Goal: Check status: Check status

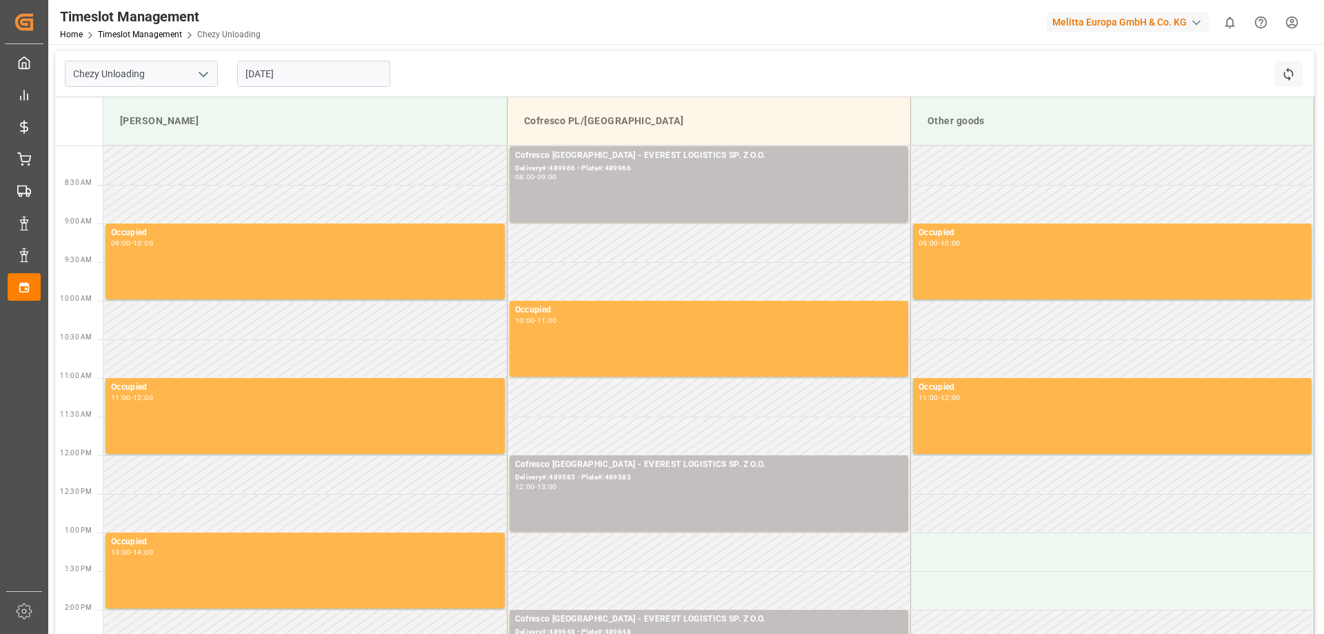
click at [304, 79] on input "[DATE]" at bounding box center [313, 74] width 153 height 26
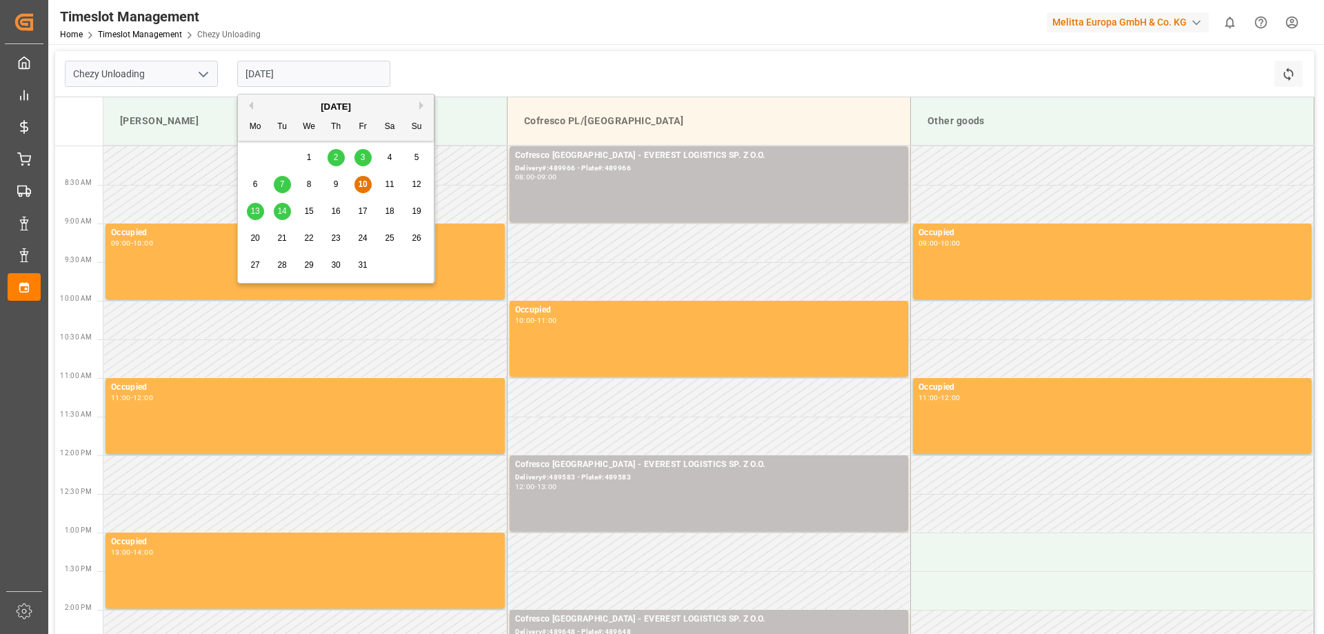
click at [279, 212] on span "14" at bounding box center [281, 211] width 9 height 10
type input "[DATE]"
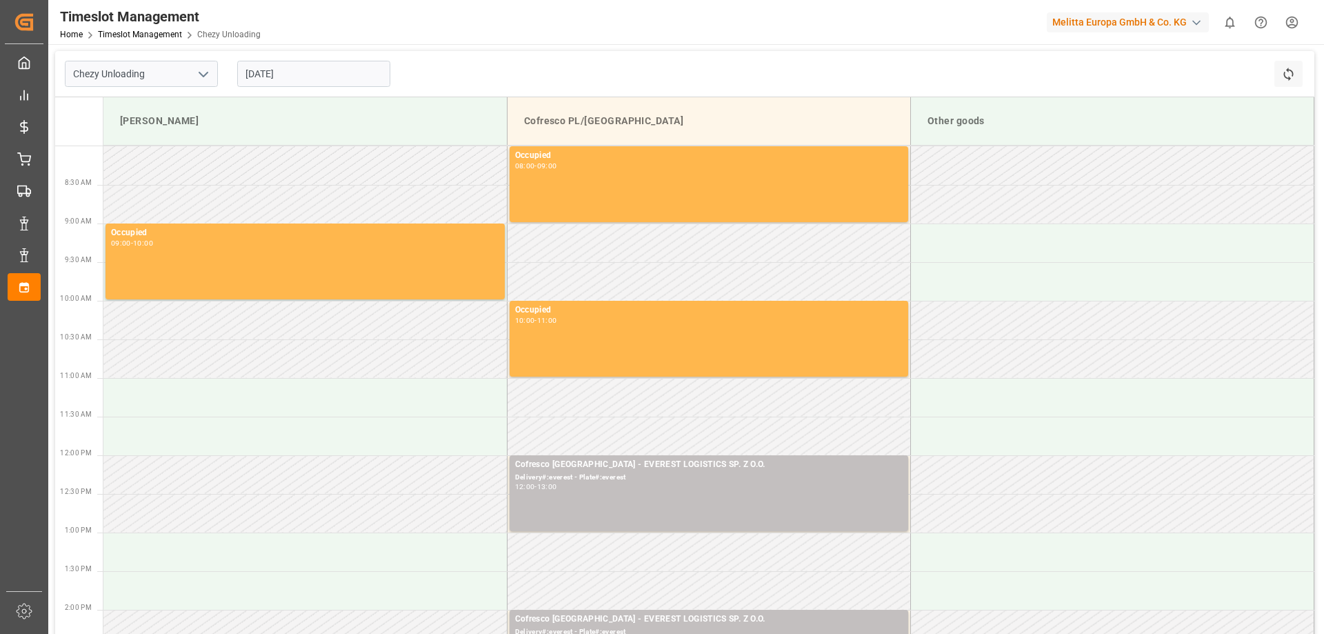
click at [274, 77] on input "[DATE]" at bounding box center [313, 74] width 153 height 26
click at [572, 415] on td at bounding box center [708, 397] width 403 height 39
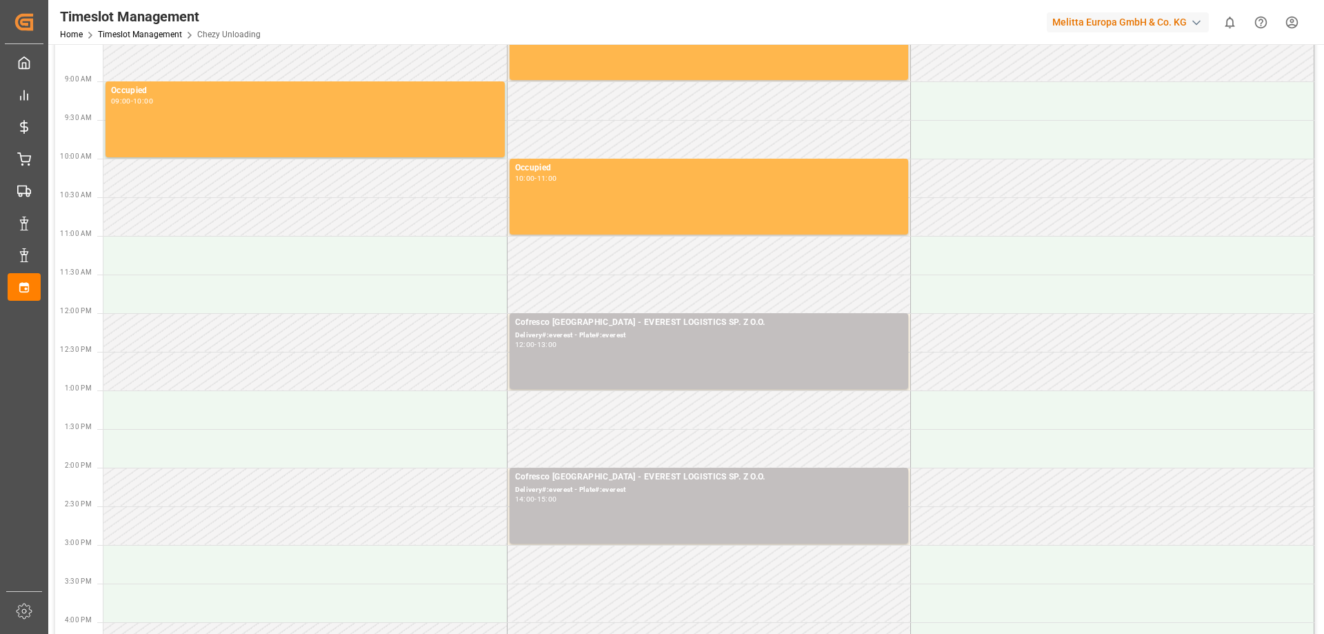
scroll to position [207, 0]
